Goal: Information Seeking & Learning: Learn about a topic

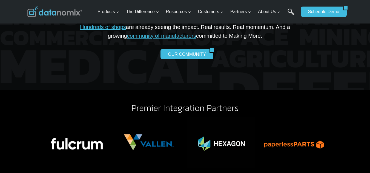
scroll to position [1169, 0]
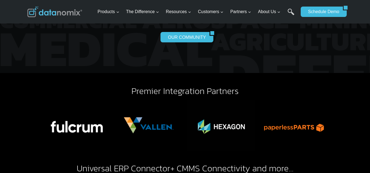
click at [301, 73] on div "Premier Integration Partners Universal ERP Connector + CMMS Connectivity and mo…" at bounding box center [185, 147] width 316 height 149
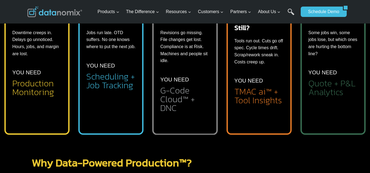
scroll to position [238, 0]
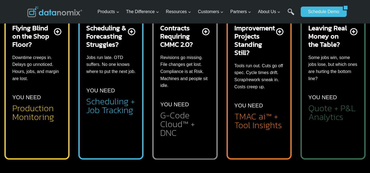
click at [353, 23] on div "Products Expand Data-Powered Production TM Production Monitoring G-Code Cloud +…" at bounding box center [185, 12] width 370 height 24
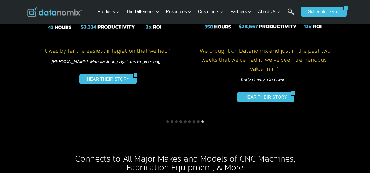
scroll to position [840, 0]
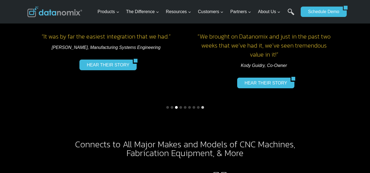
click at [176, 106] on button "Go to slide 3" at bounding box center [176, 107] width 3 height 3
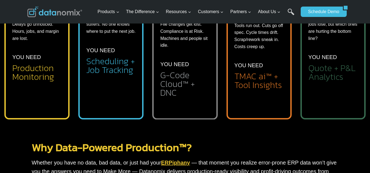
scroll to position [274, 0]
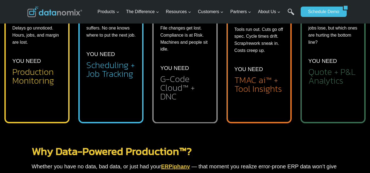
drag, startPoint x: 336, startPoint y: 97, endPoint x: 334, endPoint y: 99, distance: 2.9
click at [336, 97] on li "Automated part-level profitability analysis" at bounding box center [337, 102] width 41 height 17
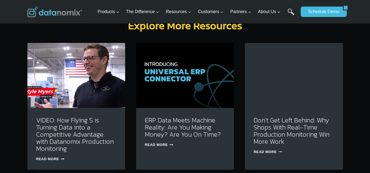
scroll to position [1827, 0]
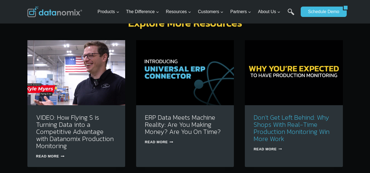
drag, startPoint x: 292, startPoint y: 109, endPoint x: 289, endPoint y: 114, distance: 5.6
click at [292, 113] on link "Don’t Get Left Behind: Why Shops With Real-Time Production Monitoring Win More …" at bounding box center [292, 128] width 76 height 31
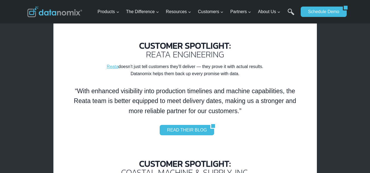
scroll to position [584, 0]
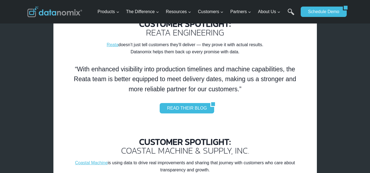
click at [119, 109] on div "READ THEIR BLOG" at bounding box center [185, 108] width 224 height 10
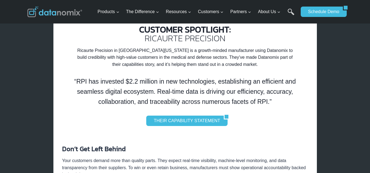
scroll to position [968, 0]
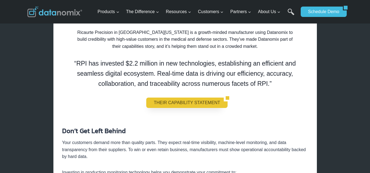
click at [197, 102] on link "THEIR CAPABILITY STATEMENT" at bounding box center [184, 103] width 77 height 10
